Goal: Task Accomplishment & Management: Manage account settings

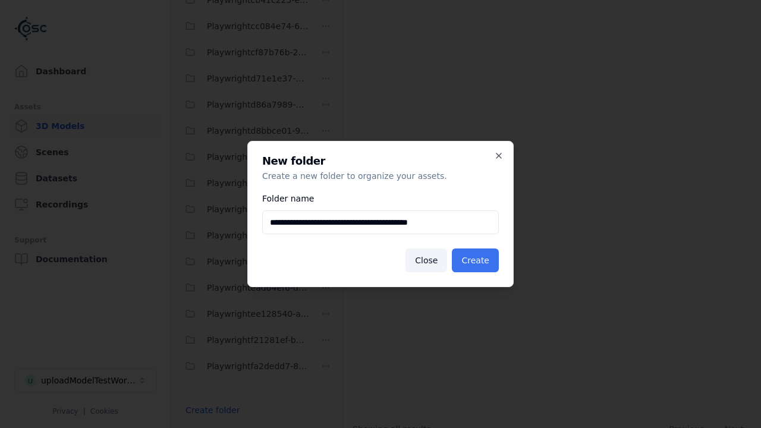
type input "**********"
click at [477, 260] on button "Create" at bounding box center [475, 261] width 47 height 24
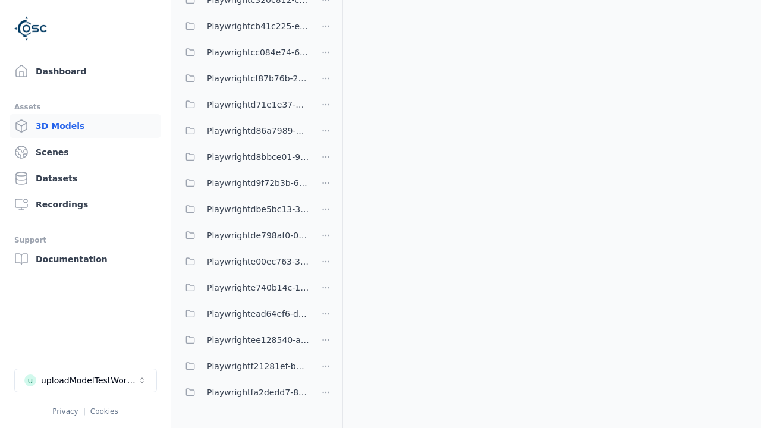
scroll to position [48, 0]
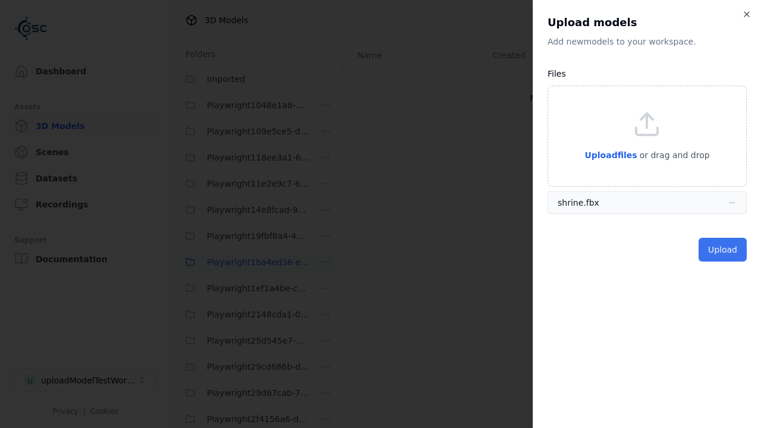
click at [724, 249] on button "Upload" at bounding box center [723, 250] width 48 height 24
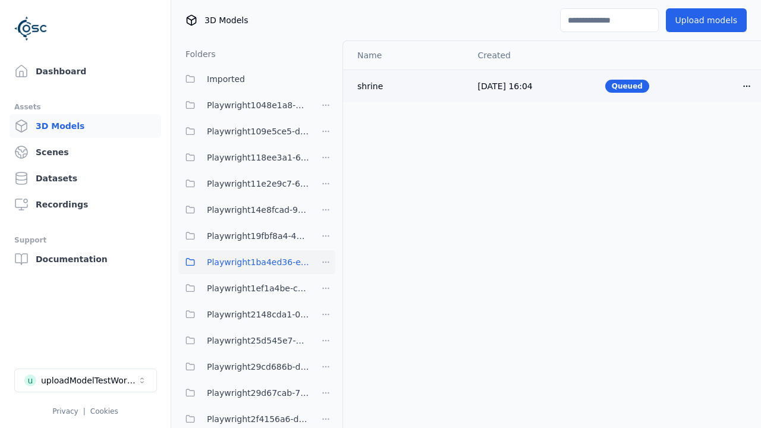
click at [727, 86] on html "Support Dashboard Assets 3D Models Scenes Datasets Recordings Support Documenta…" at bounding box center [380, 214] width 761 height 428
click at [700, 131] on div "Delete" at bounding box center [700, 131] width 70 height 19
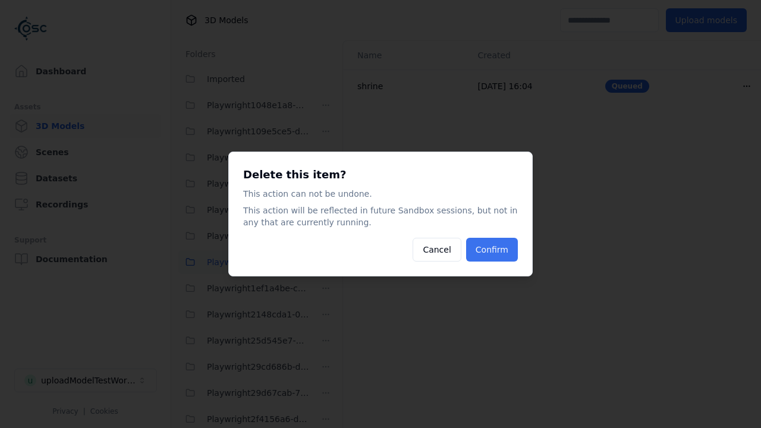
click at [493, 250] on button "Confirm" at bounding box center [492, 250] width 52 height 24
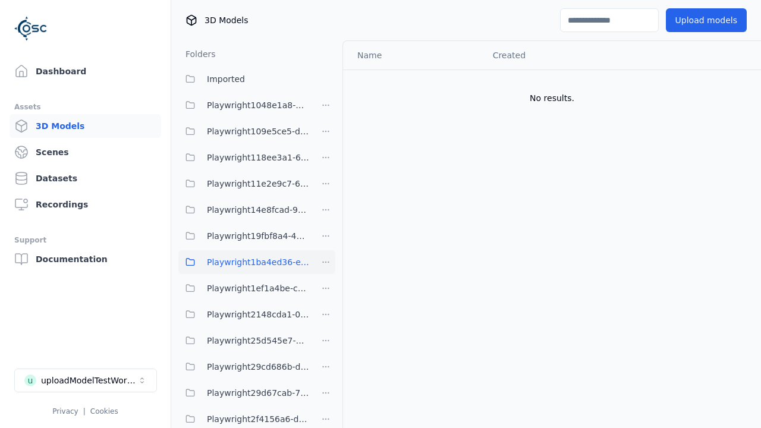
click at [326, 262] on html "Support Dashboard Assets 3D Models Scenes Datasets Recordings Support Documenta…" at bounding box center [380, 214] width 761 height 428
click at [325, 324] on div "Delete" at bounding box center [330, 324] width 80 height 19
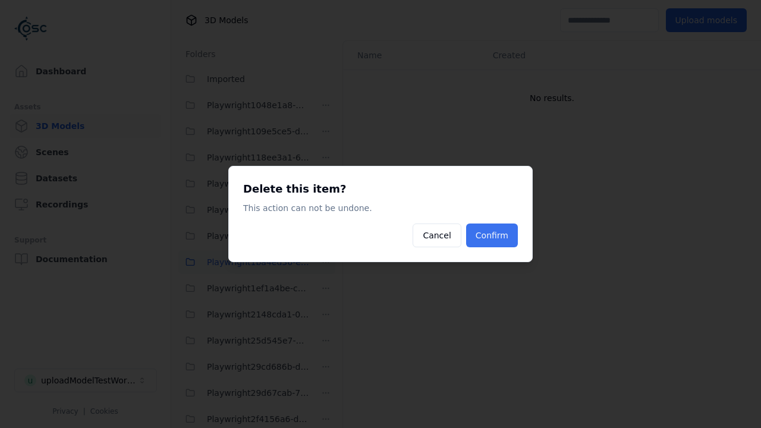
click at [493, 235] on button "Confirm" at bounding box center [492, 236] width 52 height 24
